Goal: Communication & Community: Answer question/provide support

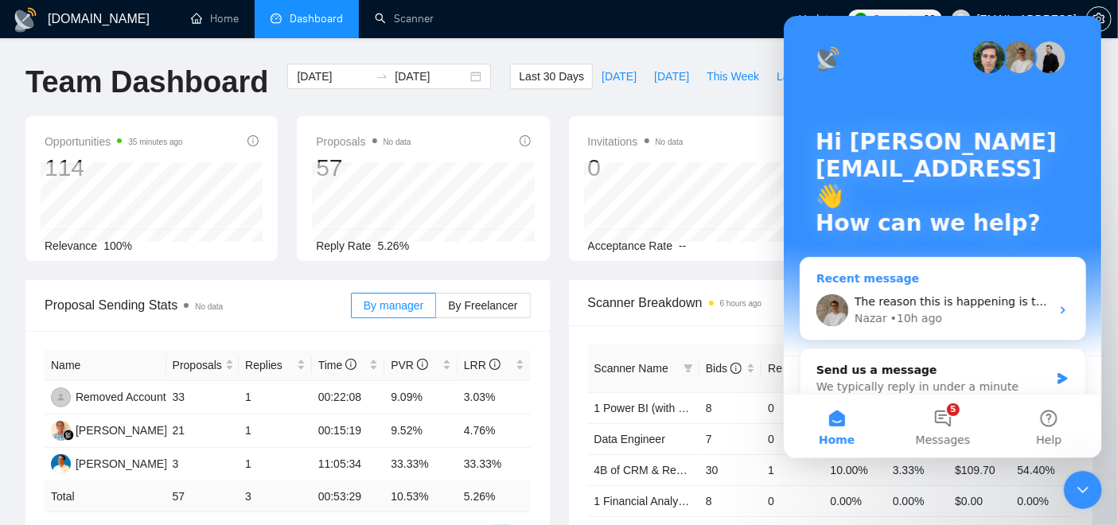
click at [930, 276] on div "Recent message" at bounding box center [942, 279] width 253 height 17
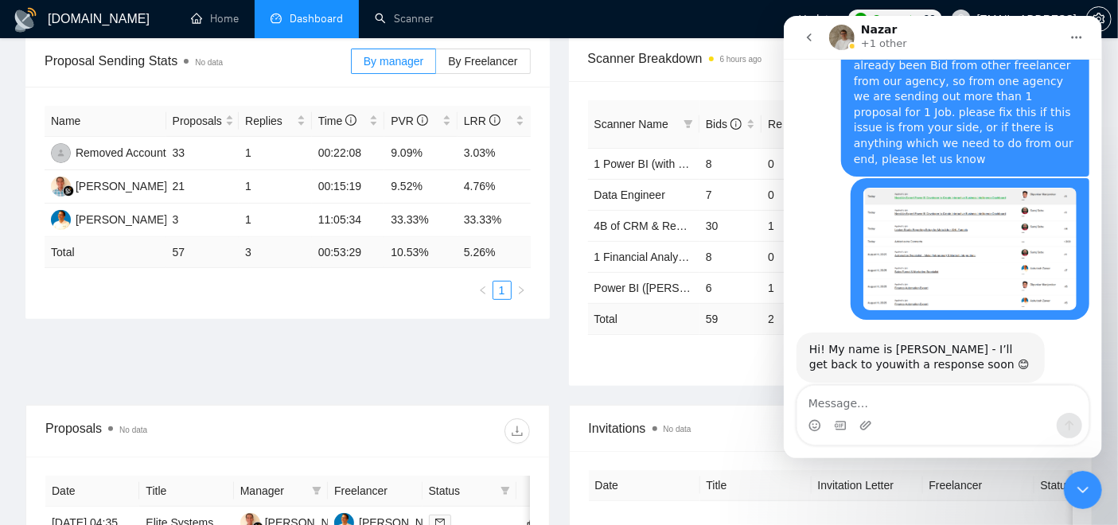
scroll to position [7826, 0]
drag, startPoint x: 889, startPoint y: 130, endPoint x: 882, endPoint y: 149, distance: 20.4
click at [882, 427] on div "The reason this is happening is that the Autobidder currently doesn’t cross-che…" at bounding box center [920, 513] width 223 height 172
drag, startPoint x: 882, startPoint y: 149, endPoint x: 897, endPoint y: 205, distance: 58.5
click at [897, 427] on div "The reason this is happening is that the Autobidder currently doesn’t cross-che…" at bounding box center [920, 513] width 223 height 172
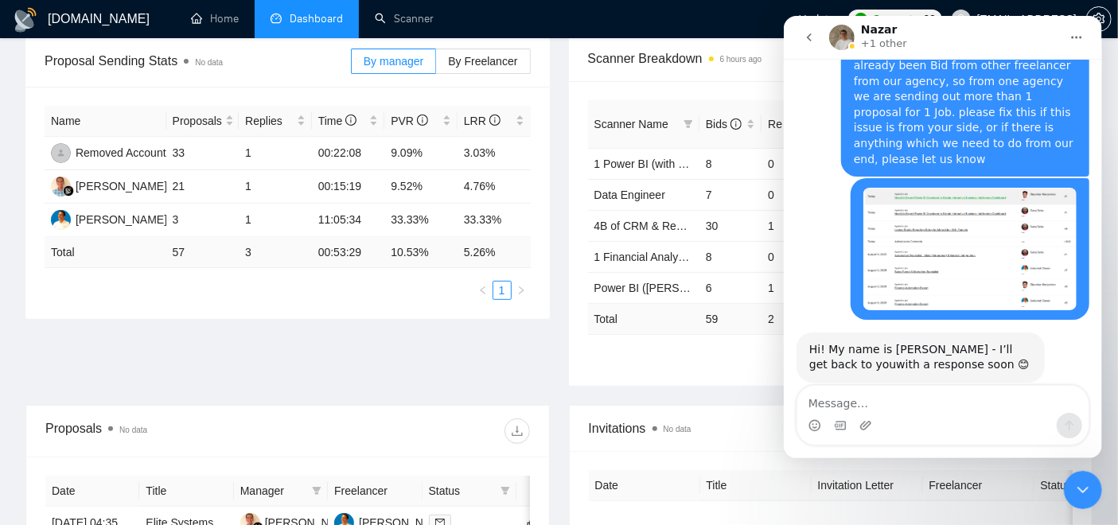
click at [897, 427] on div "The reason this is happening is that the Autobidder currently doesn’t cross-che…" at bounding box center [920, 513] width 223 height 172
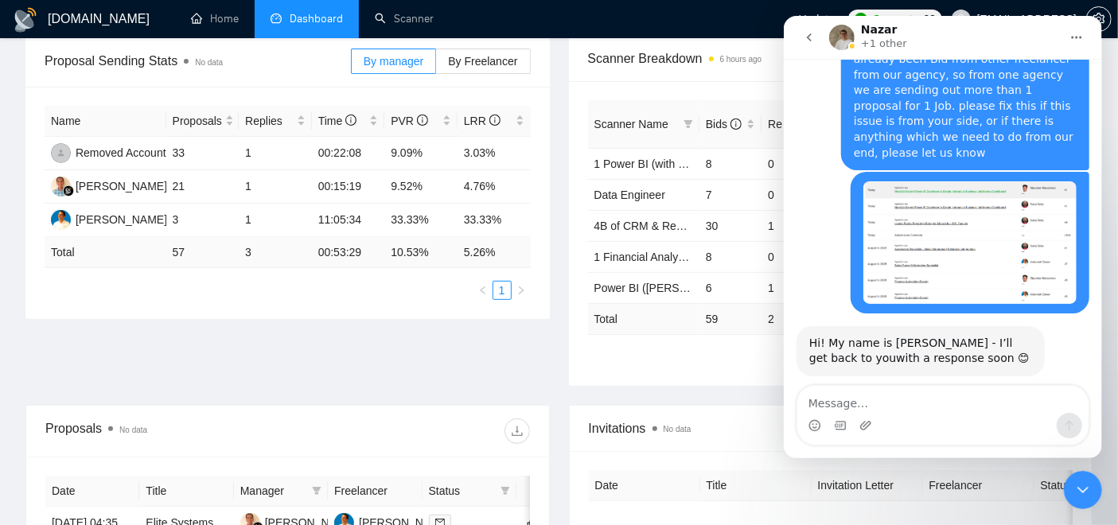
drag, startPoint x: 848, startPoint y: 295, endPoint x: 946, endPoint y: 326, distance: 102.9
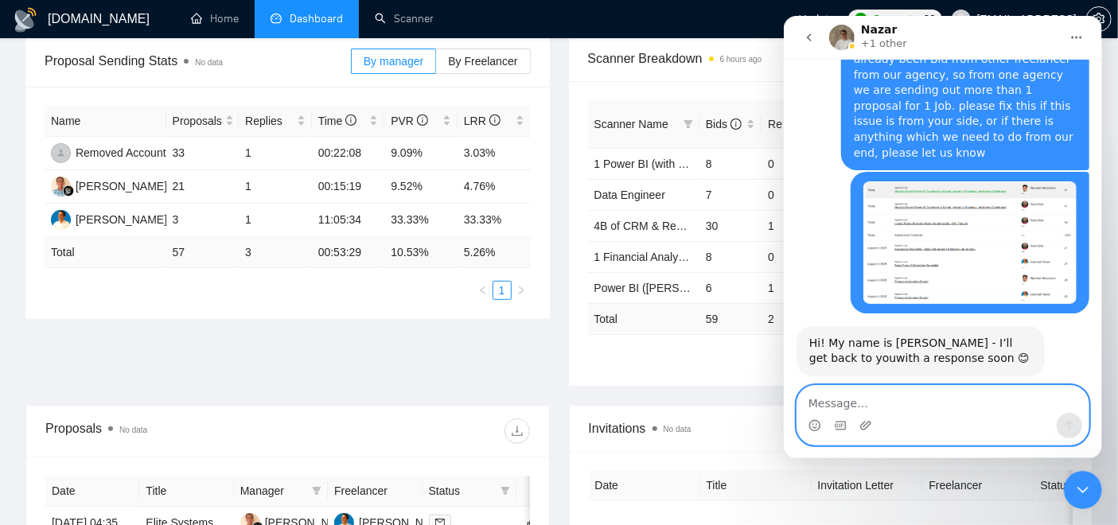
click at [890, 394] on textarea "Message…" at bounding box center [942, 399] width 291 height 27
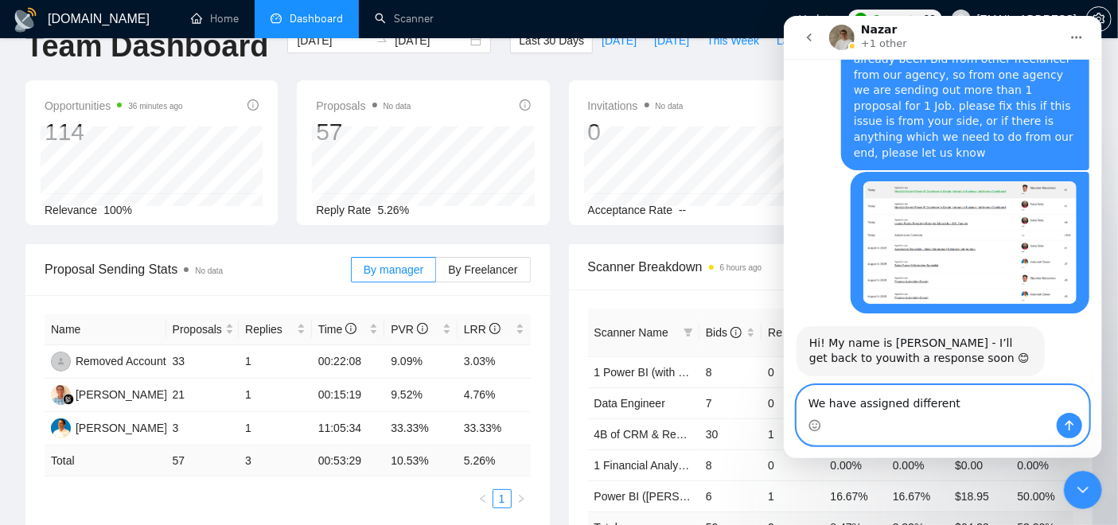
scroll to position [0, 0]
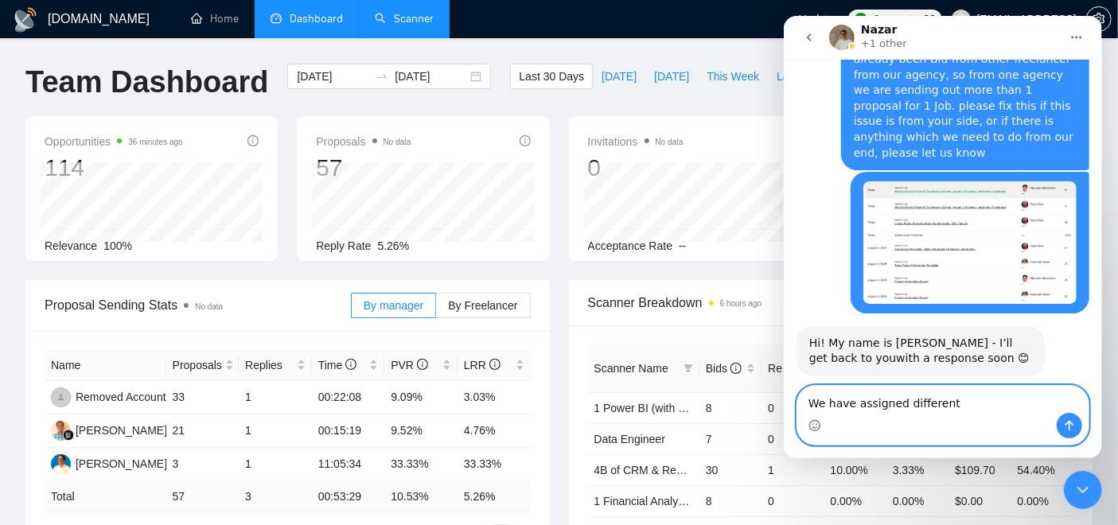
type textarea "We have assigned different"
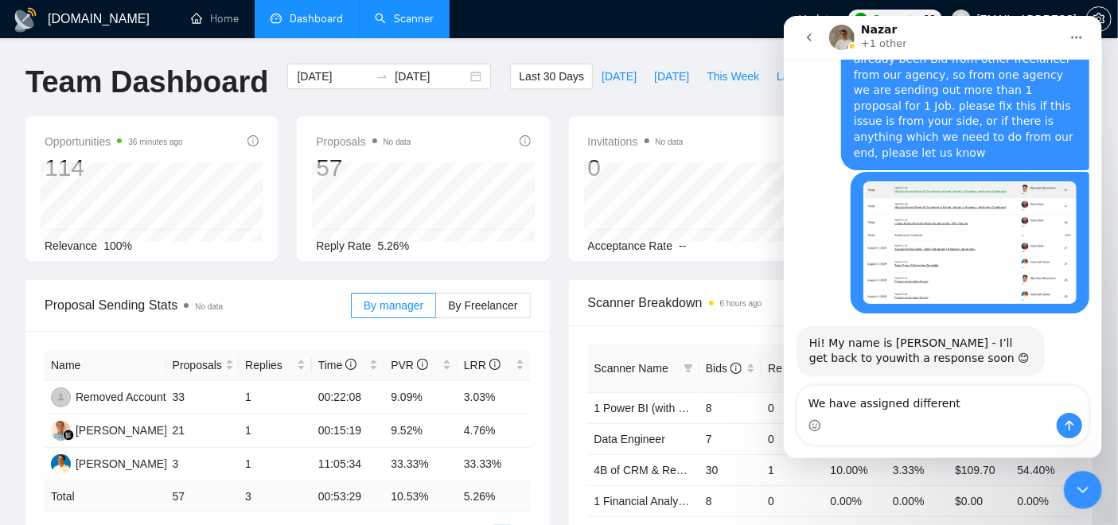
click at [389, 24] on link "Scanner" at bounding box center [404, 19] width 59 height 14
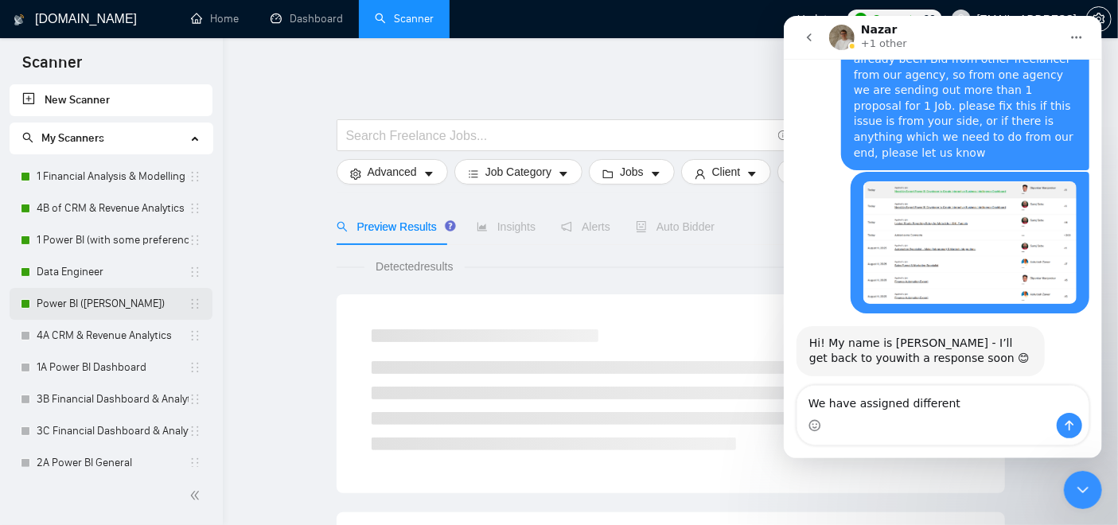
click at [69, 291] on link "Power BI ([PERSON_NAME])" at bounding box center [113, 304] width 152 height 32
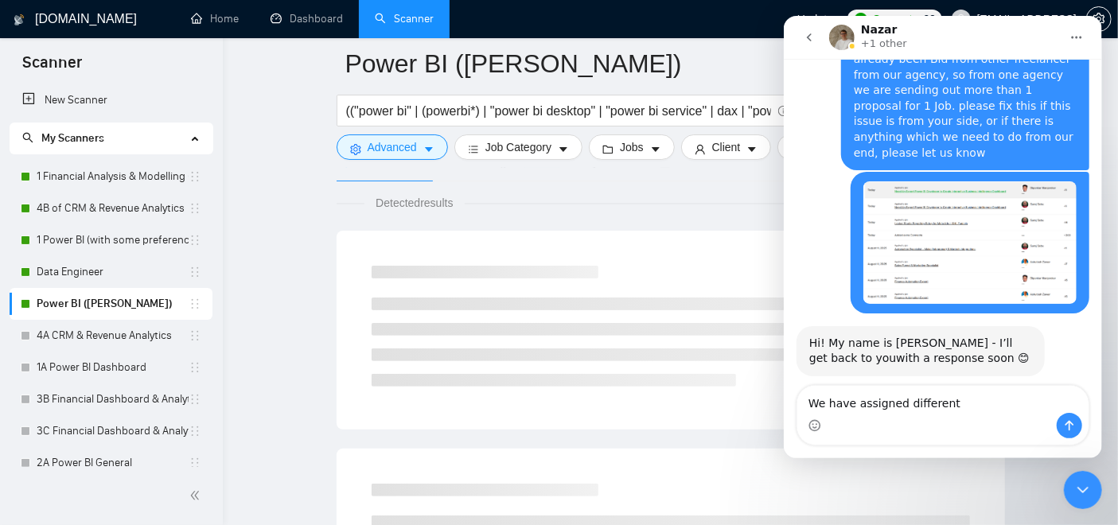
scroll to position [224, 0]
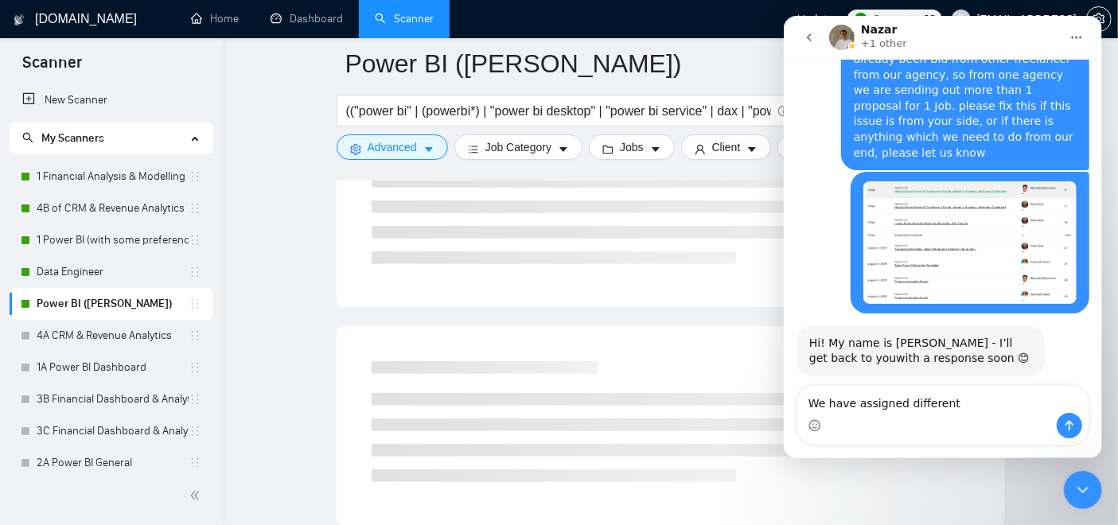
click at [1070, 38] on icon "Home" at bounding box center [1076, 37] width 13 height 13
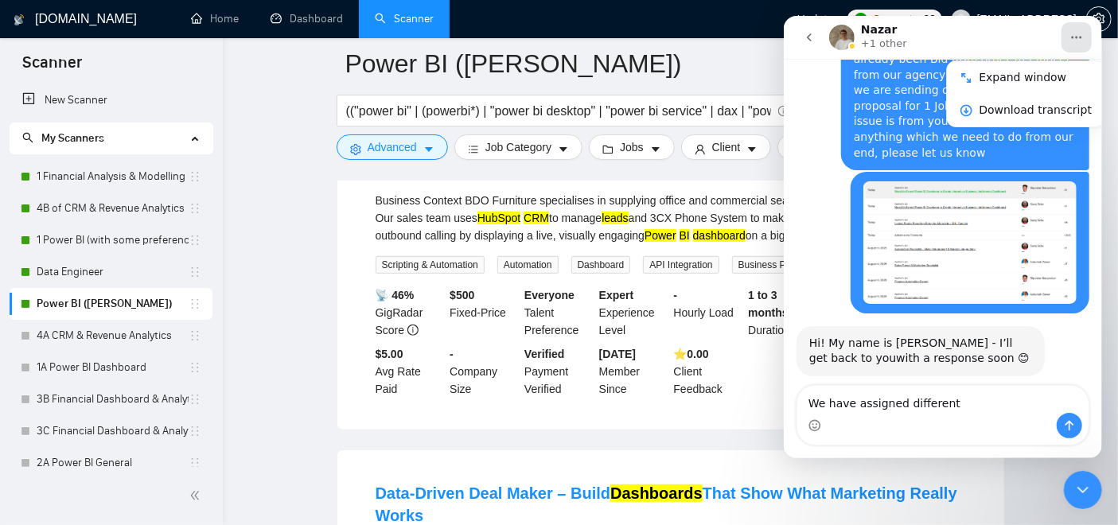
drag, startPoint x: 1086, startPoint y: 476, endPoint x: 2117, endPoint y: 934, distance: 1128.1
click at [1086, 476] on div "Close Intercom Messenger" at bounding box center [1082, 489] width 38 height 38
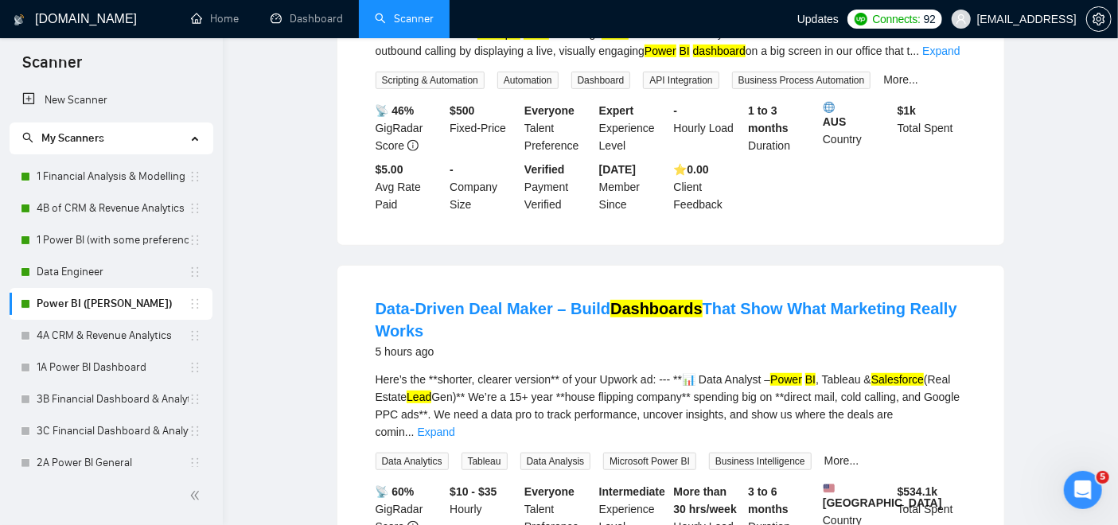
scroll to position [0, 0]
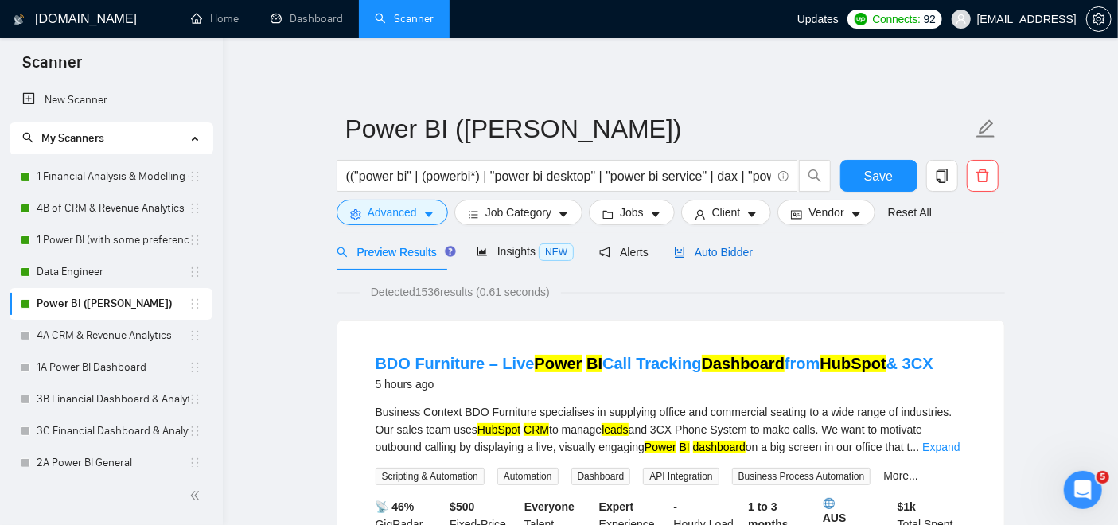
click at [711, 256] on span "Auto Bidder" at bounding box center [713, 252] width 79 height 13
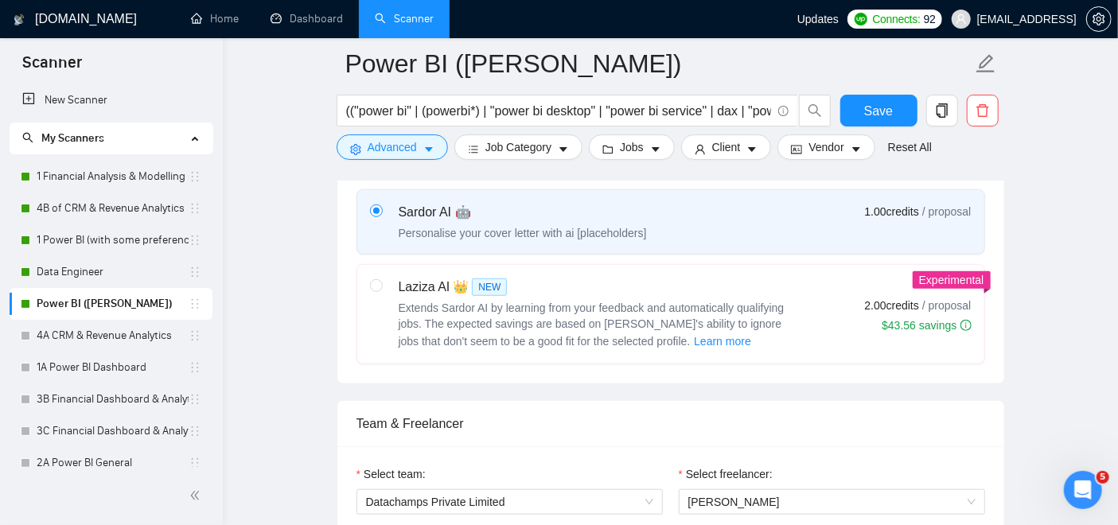
scroll to position [766, 0]
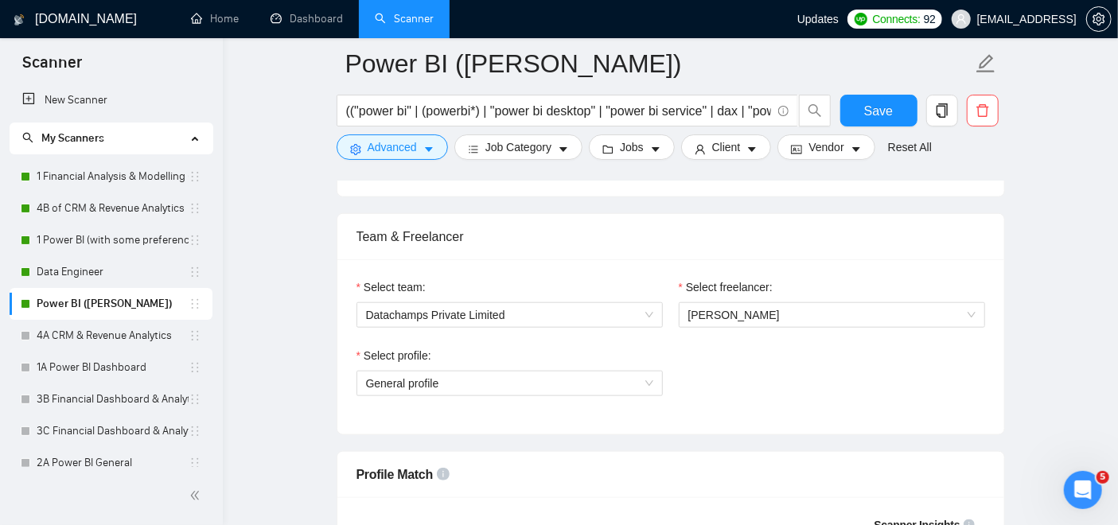
click at [1091, 496] on div "Open Intercom Messenger" at bounding box center [1082, 489] width 53 height 53
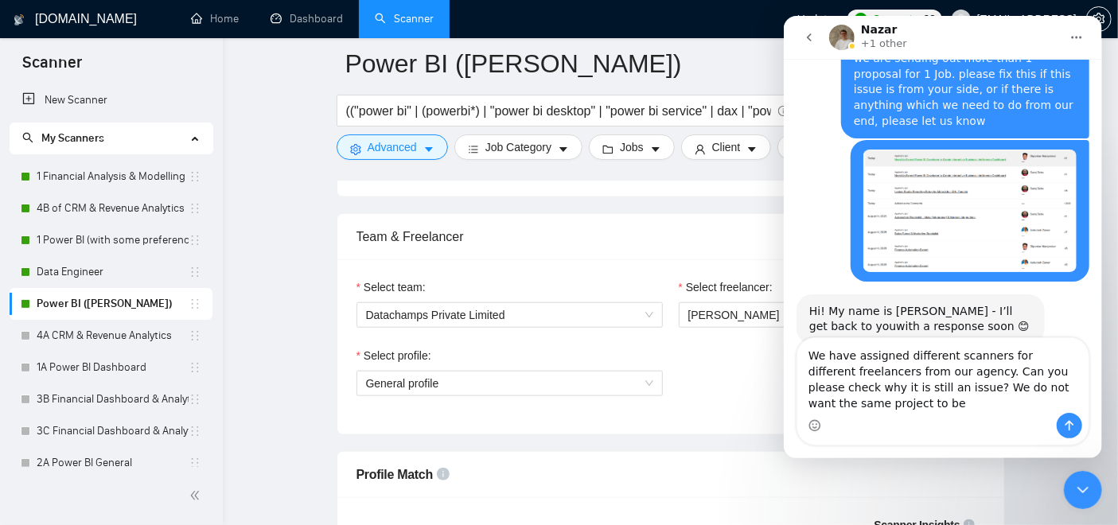
scroll to position [7880, 0]
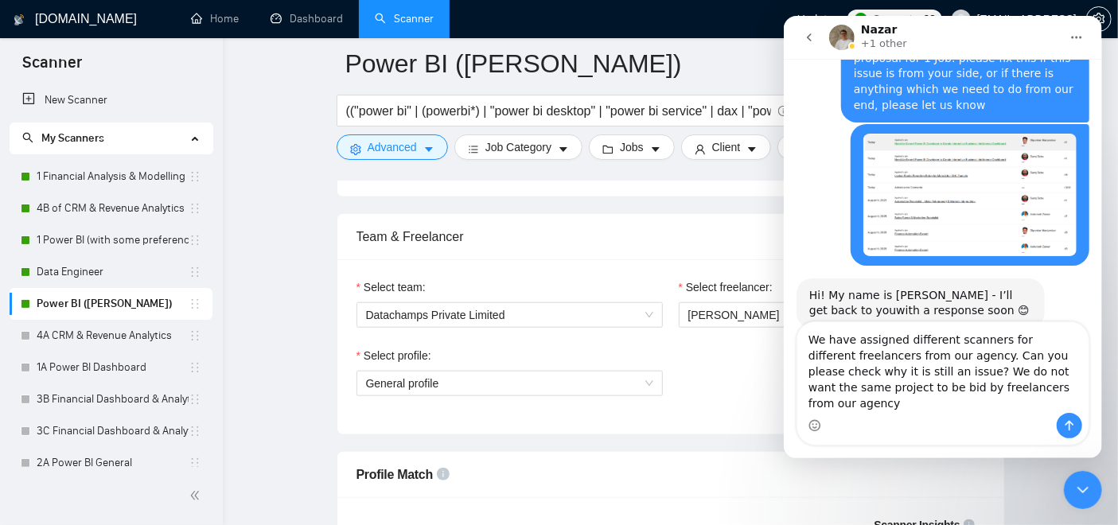
click at [851, 408] on textarea "We have assigned different scanners for different freelancers from our agency. …" at bounding box center [942, 367] width 291 height 91
click at [811, 357] on textarea "We have assigned different scanners for different freelancers from our agency. …" at bounding box center [942, 367] width 291 height 91
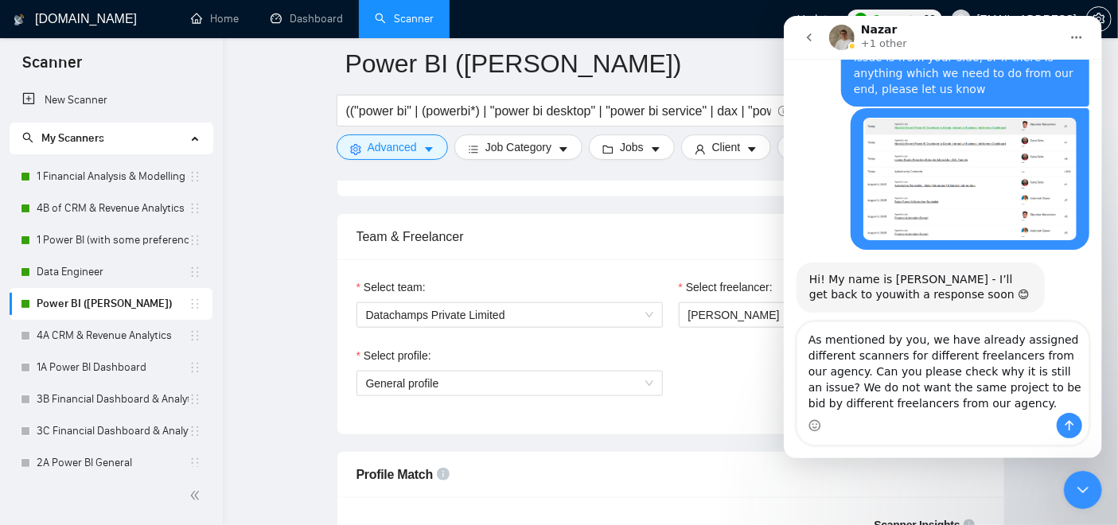
click at [842, 371] on textarea "As mentioned by you, we have already assigned different scanners for different …" at bounding box center [942, 367] width 291 height 91
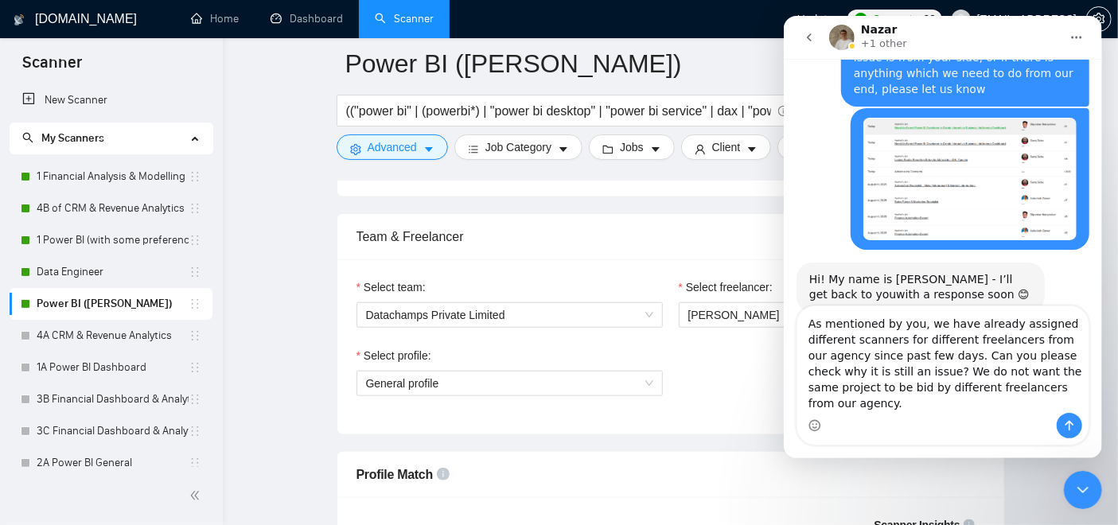
type textarea "As mentioned by you, we have already assigned different scanners for different …"
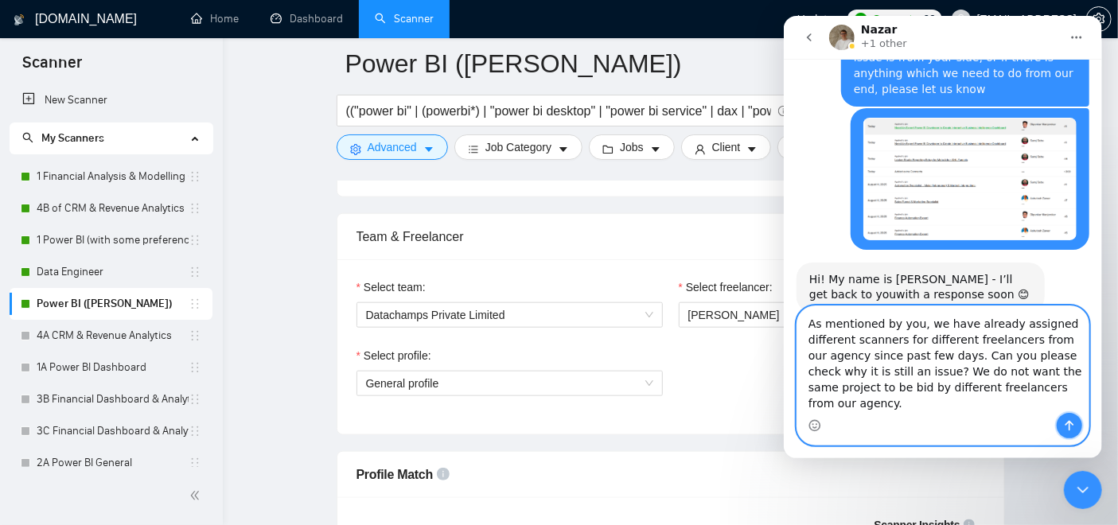
click at [1066, 423] on icon "Send a message…" at bounding box center [1069, 425] width 13 height 13
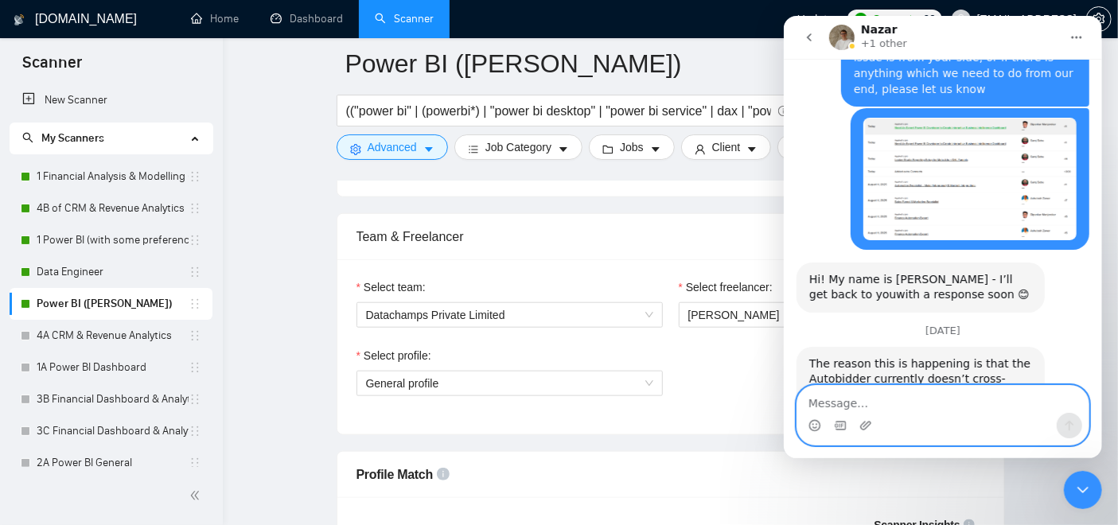
scroll to position [7972, 0]
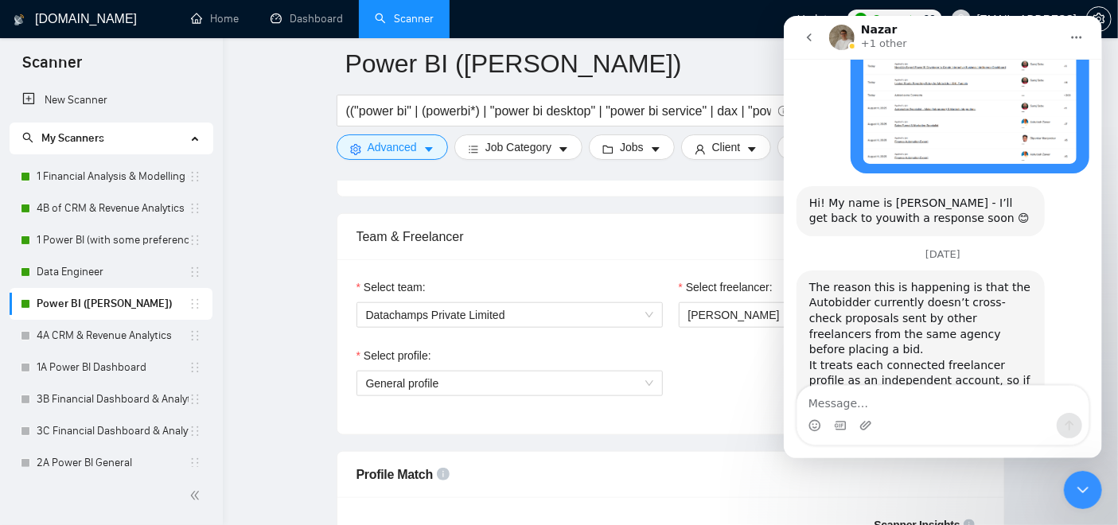
click at [1082, 474] on div "Close Intercom Messenger" at bounding box center [1082, 489] width 38 height 38
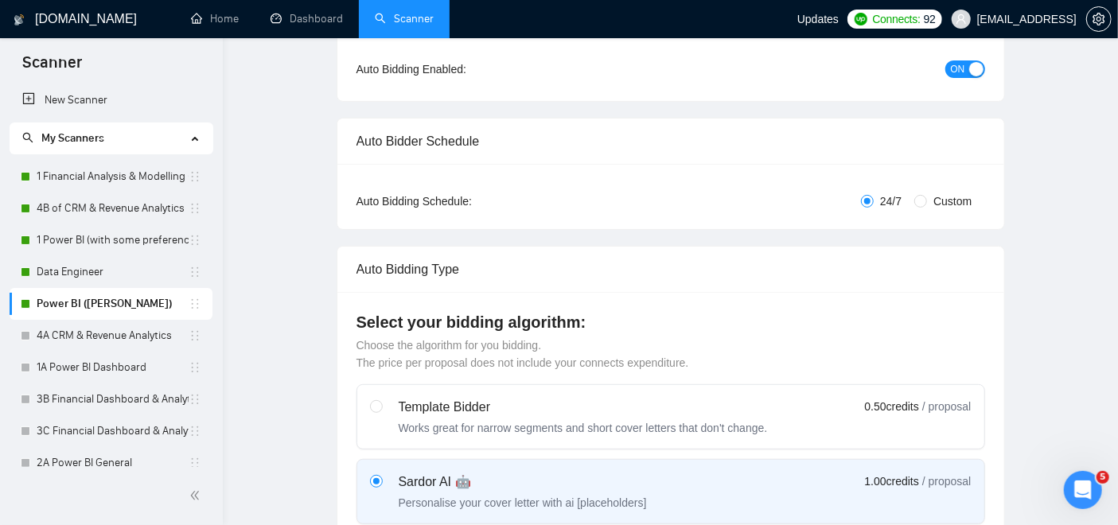
scroll to position [0, 0]
